Goal: Task Accomplishment & Management: Manage account settings

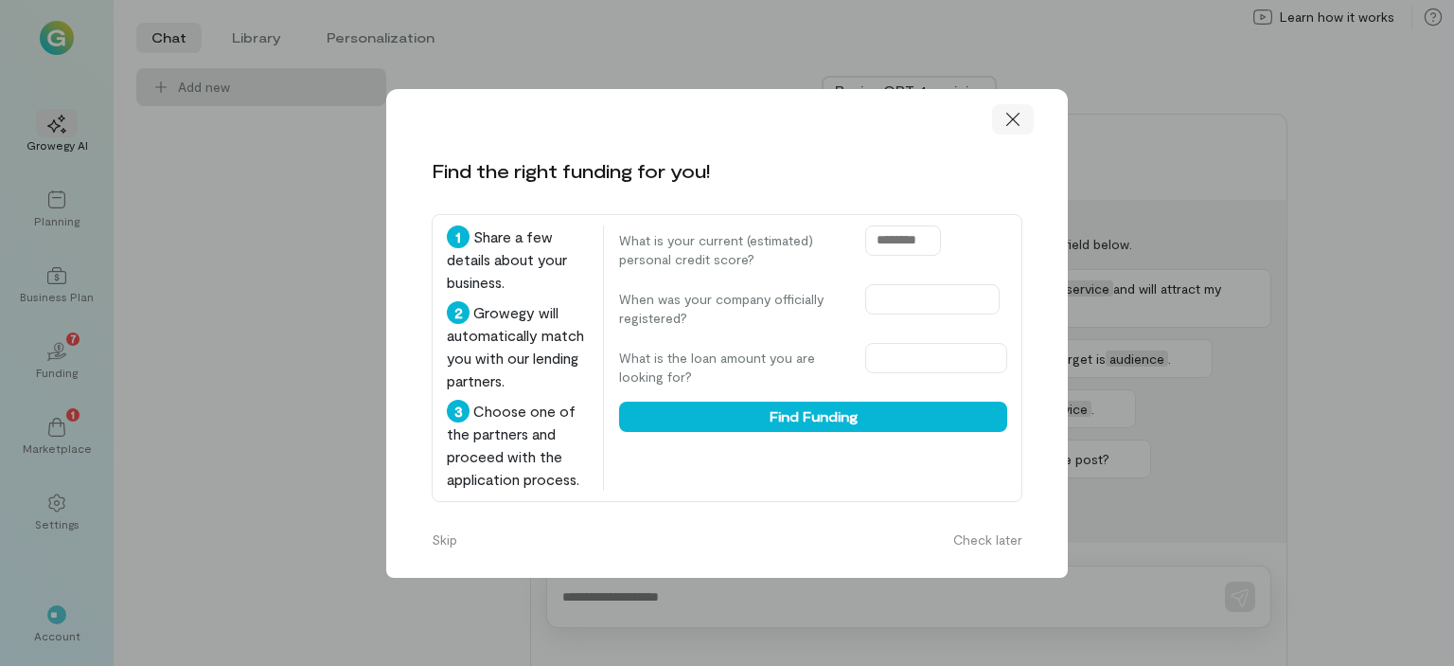
click at [1015, 112] on icon at bounding box center [1012, 118] width 13 height 13
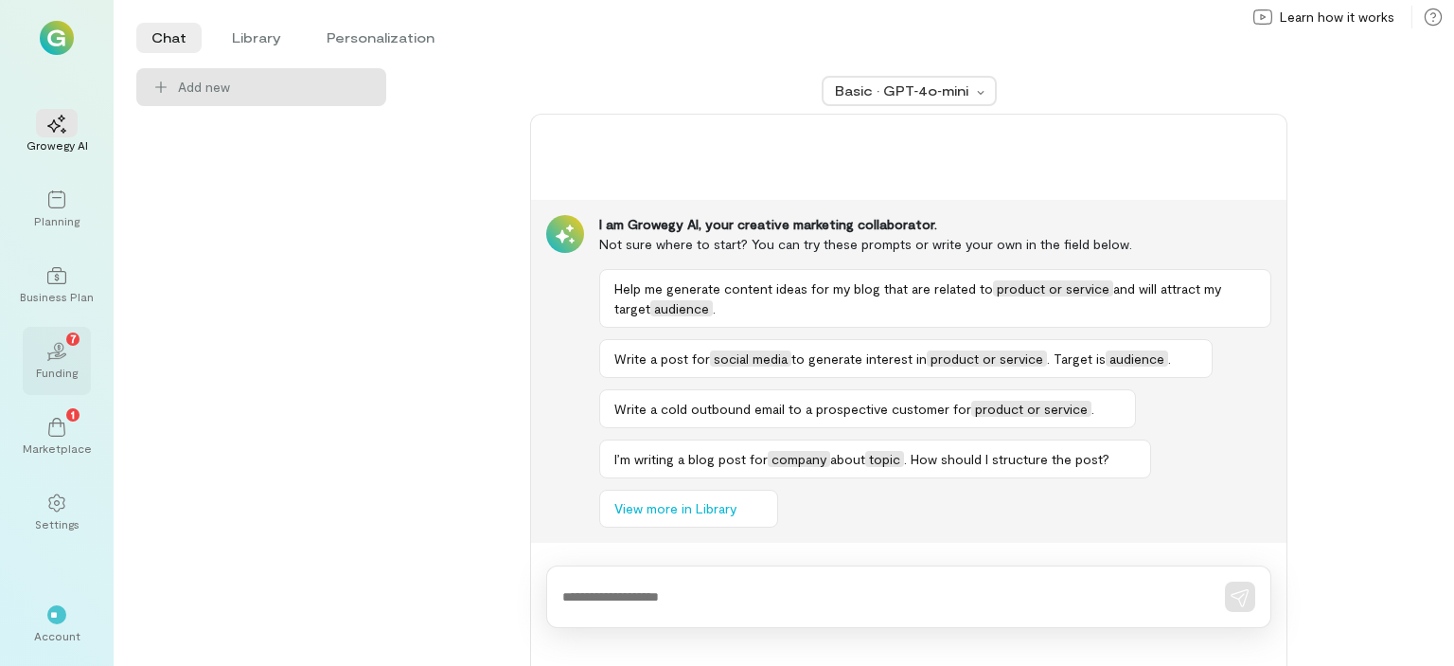
click at [57, 355] on icon "02" at bounding box center [56, 351] width 19 height 19
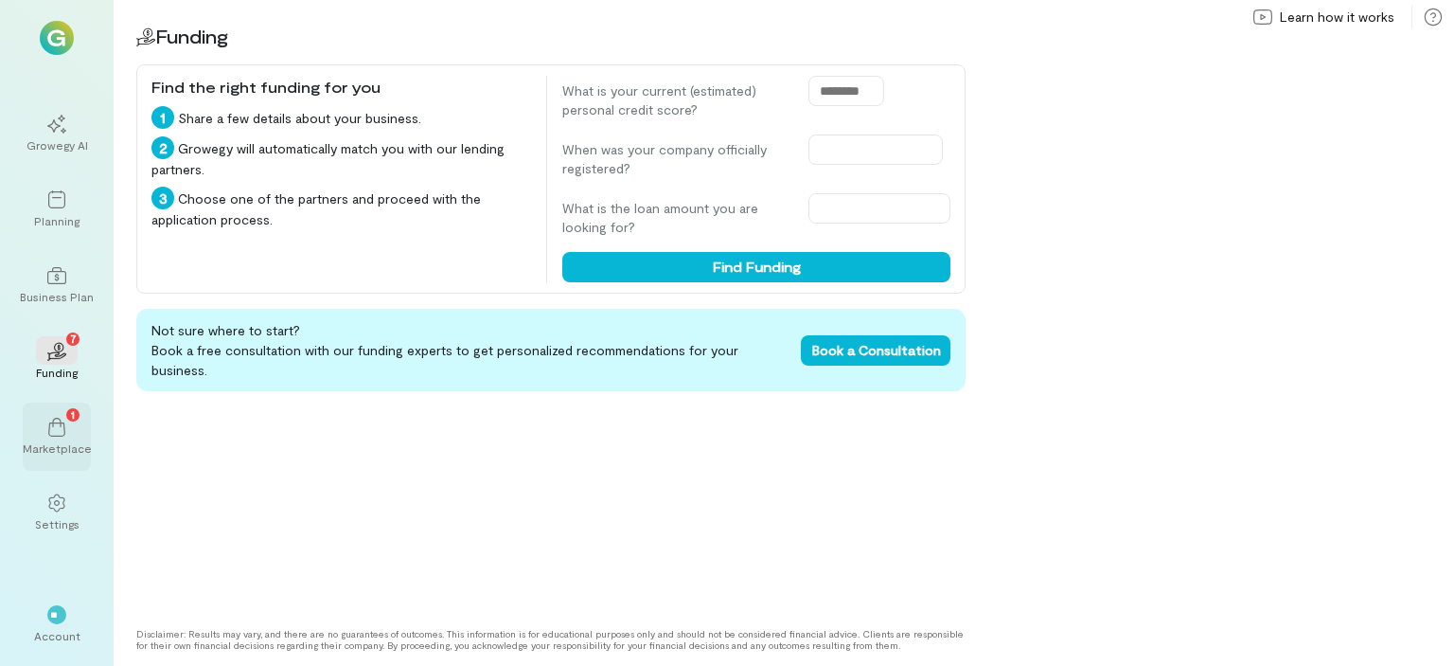
click at [45, 435] on div "1" at bounding box center [57, 426] width 42 height 28
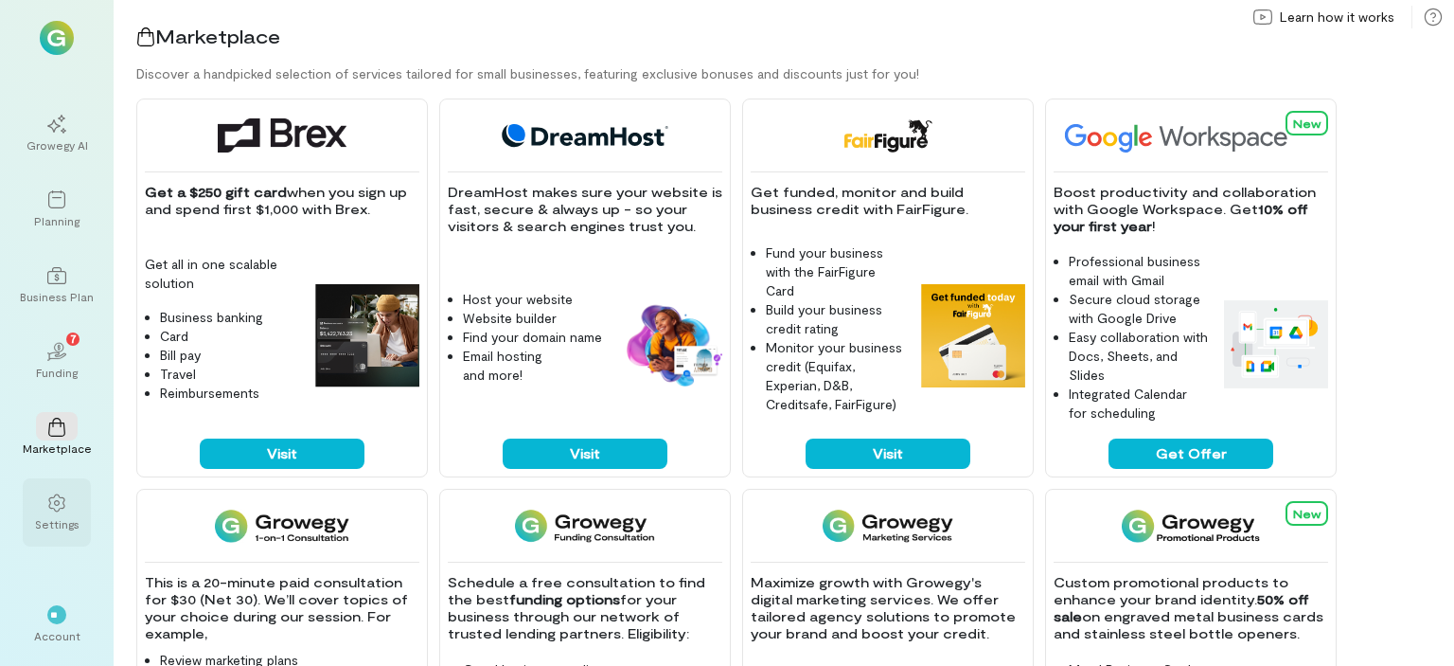
click at [55, 503] on icon at bounding box center [56, 502] width 16 height 18
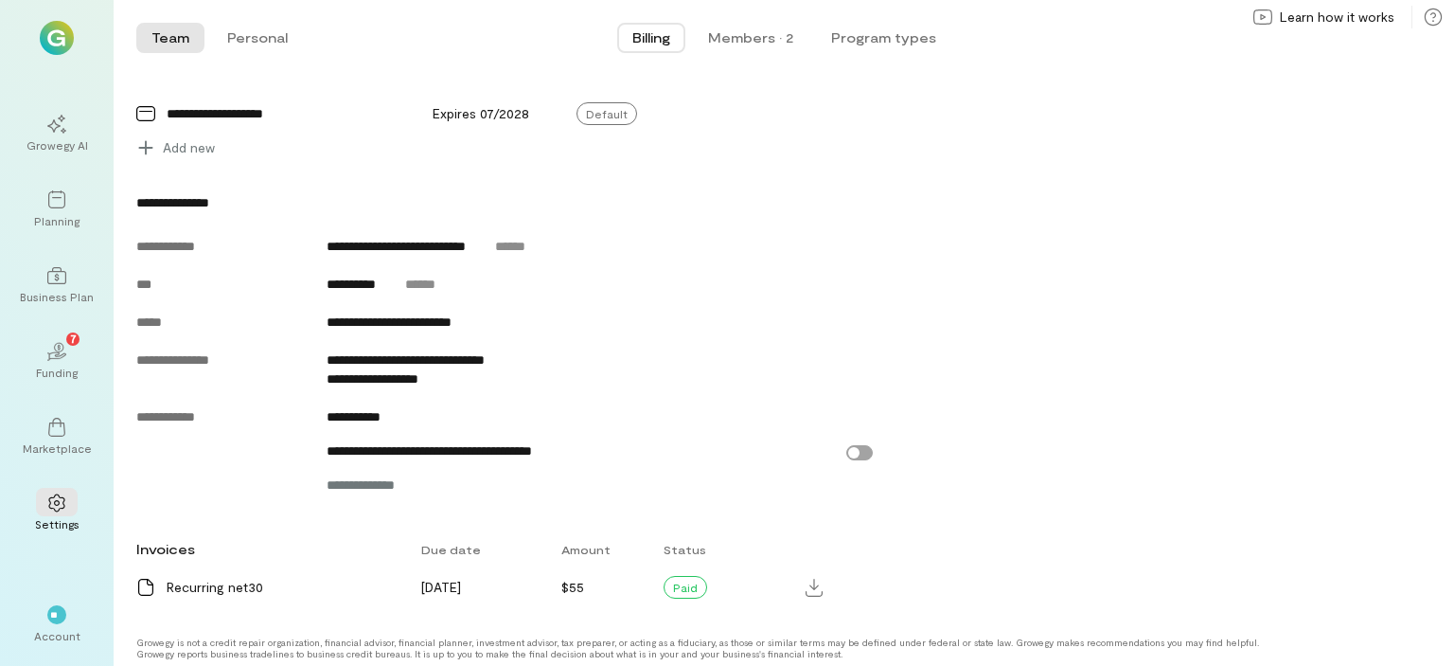
scroll to position [753, 0]
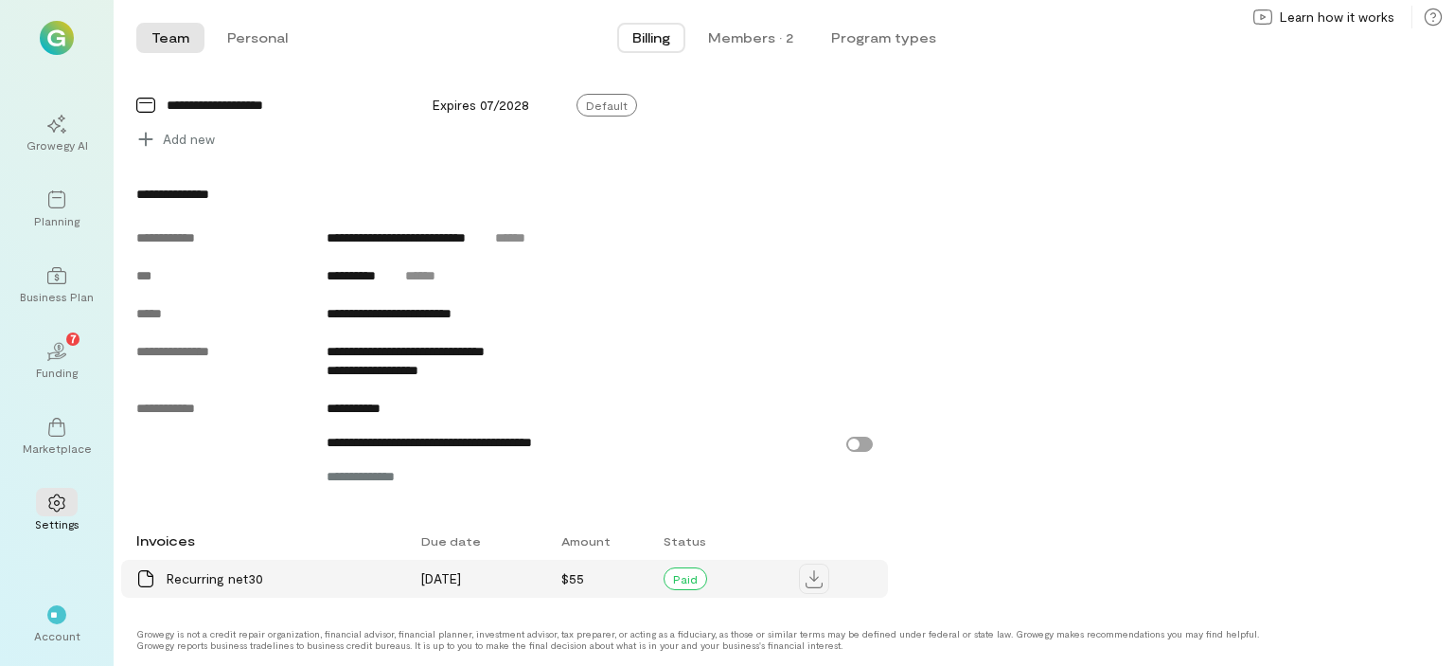
click at [815, 579] on icon at bounding box center [814, 579] width 17 height 18
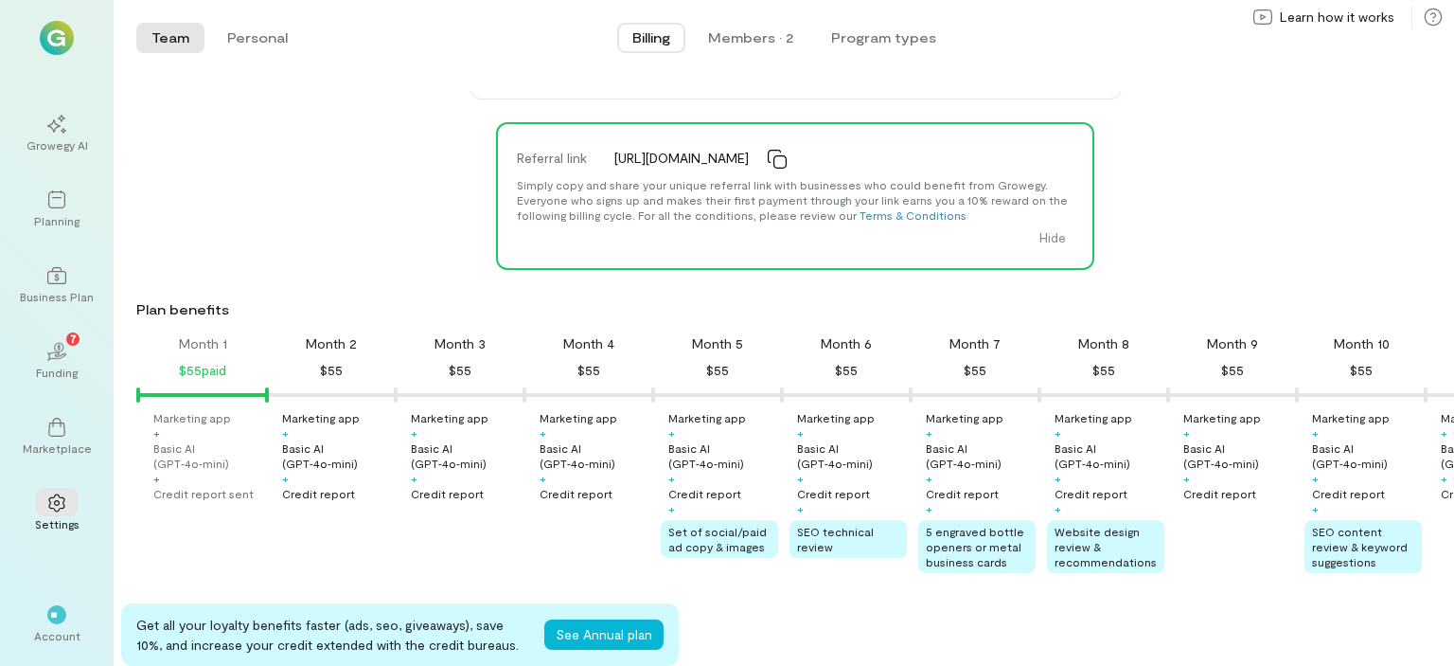
scroll to position [0, 0]
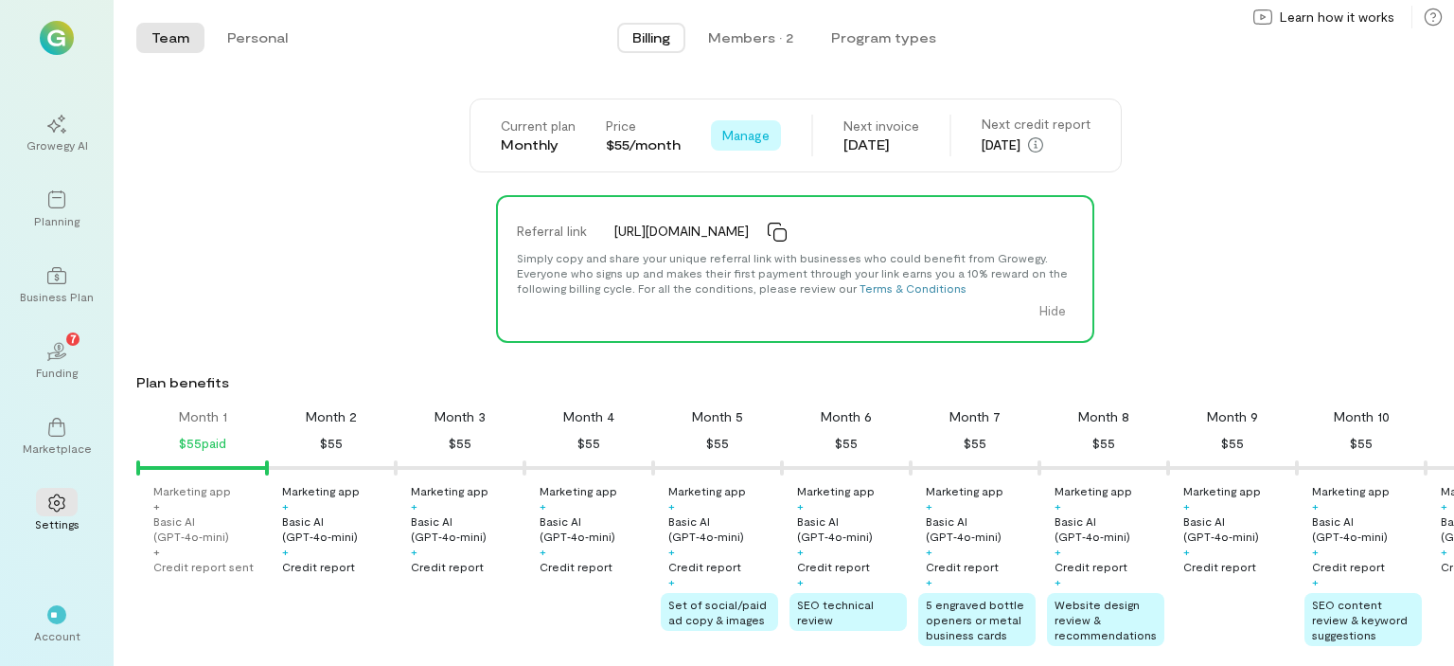
click at [743, 137] on span "Manage" at bounding box center [745, 135] width 47 height 19
click at [1335, 249] on div "Referral link [URL][DOMAIN_NAME] Simply copy and share your unique referral lin…" at bounding box center [795, 269] width 1318 height 148
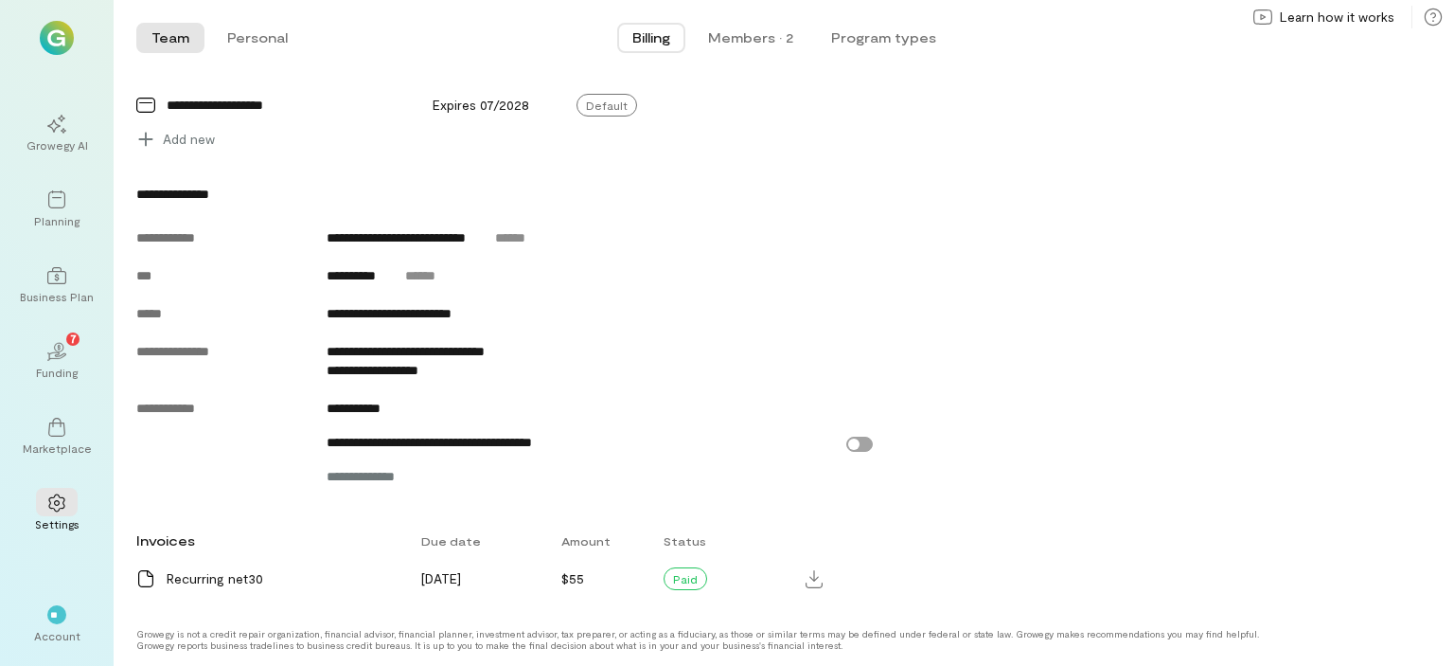
scroll to position [753, 0]
click at [64, 615] on div "**" at bounding box center [56, 614] width 19 height 19
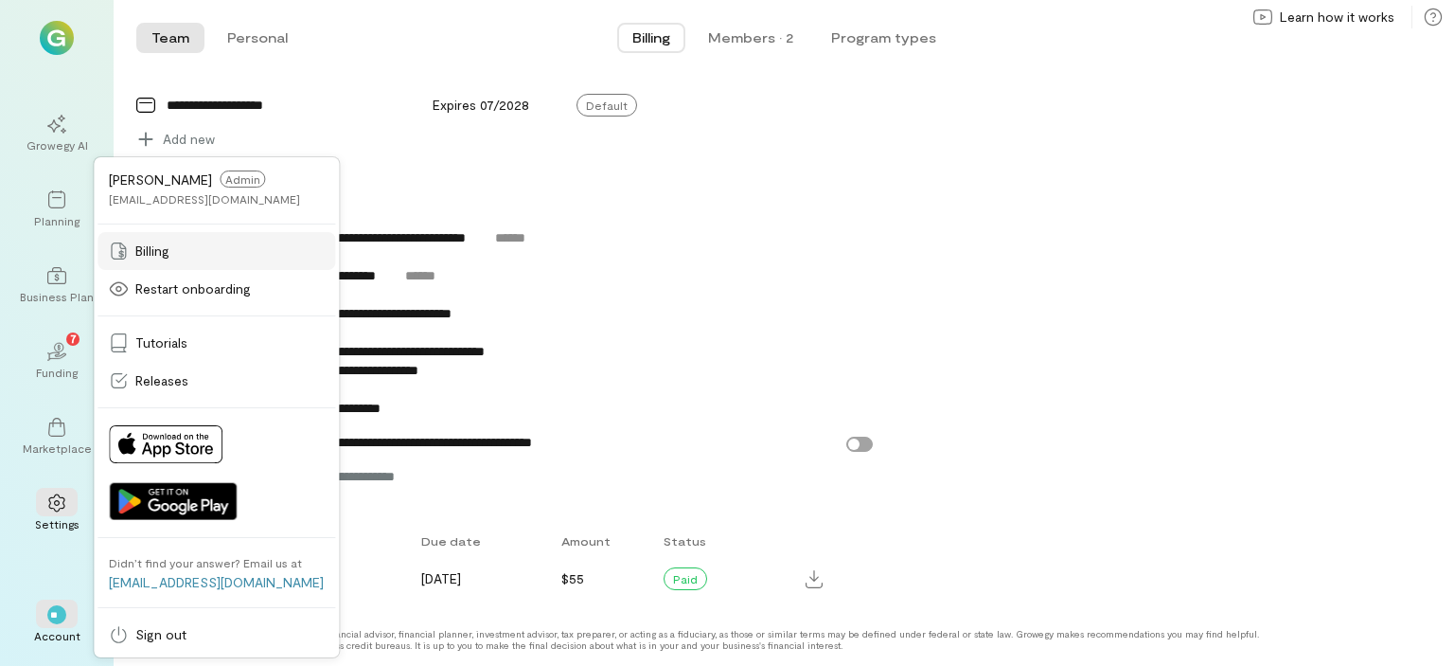
click at [147, 247] on span "Billing" at bounding box center [152, 250] width 34 height 19
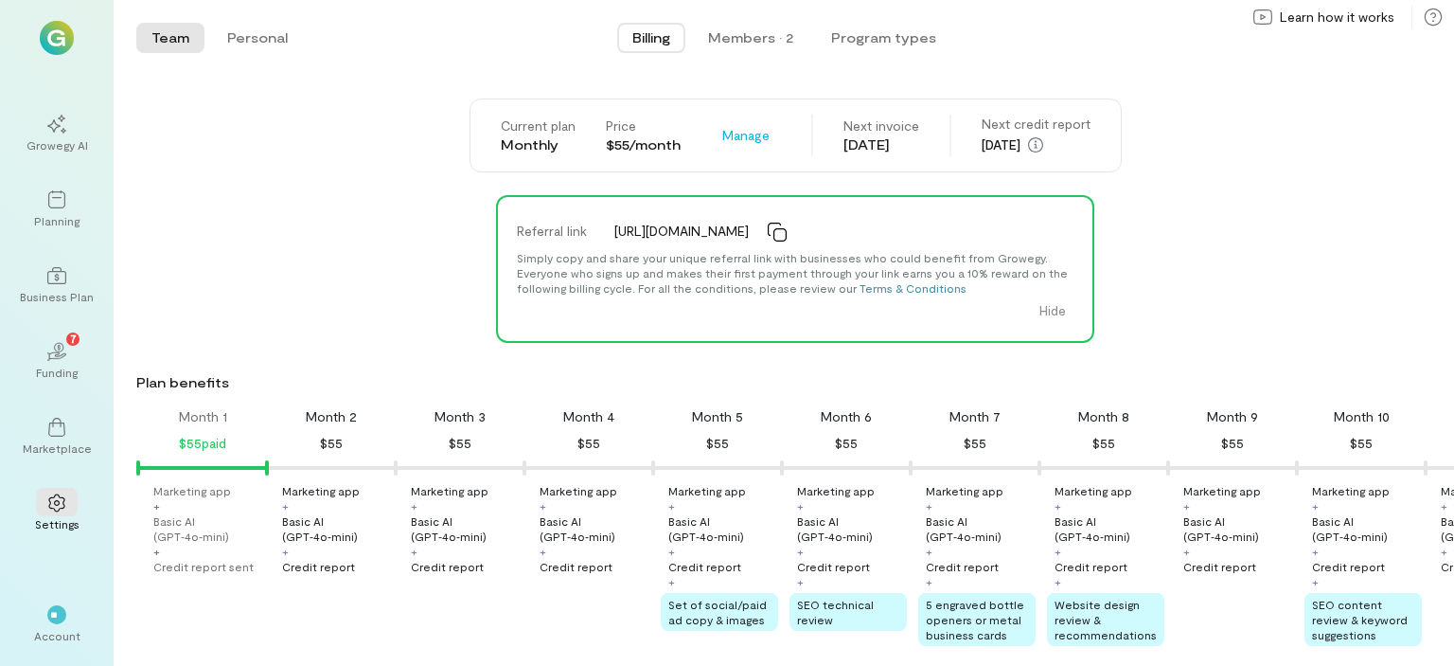
click at [856, 132] on div "Next invoice" at bounding box center [882, 125] width 76 height 19
